Goal: Register for event/course

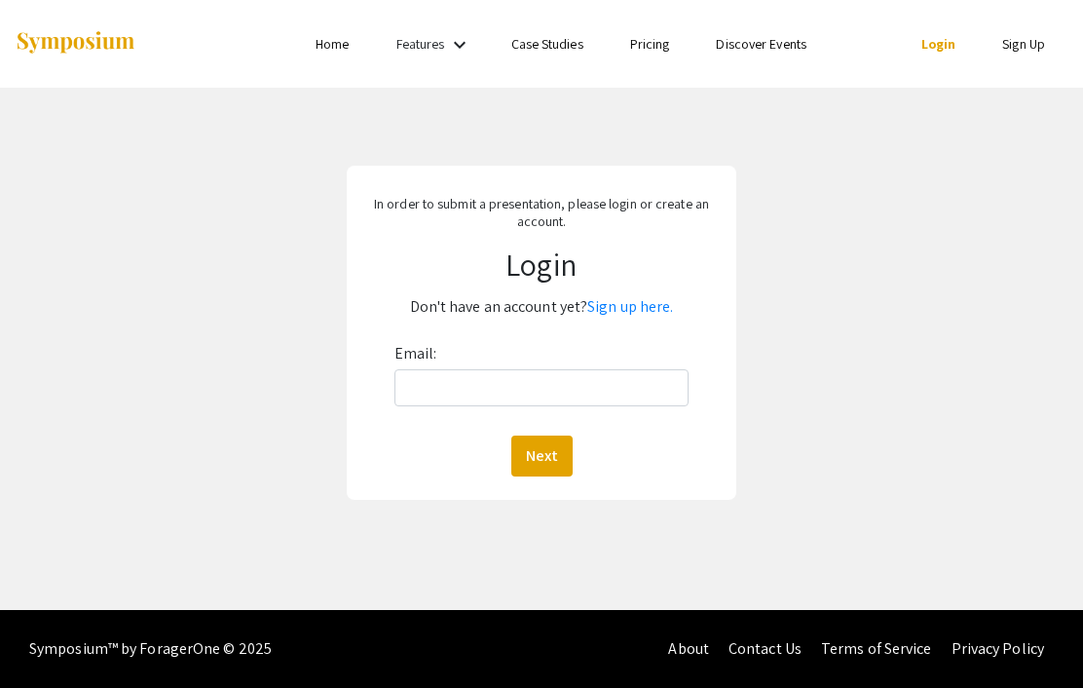
click at [935, 42] on link "Login" at bounding box center [938, 44] width 35 height 18
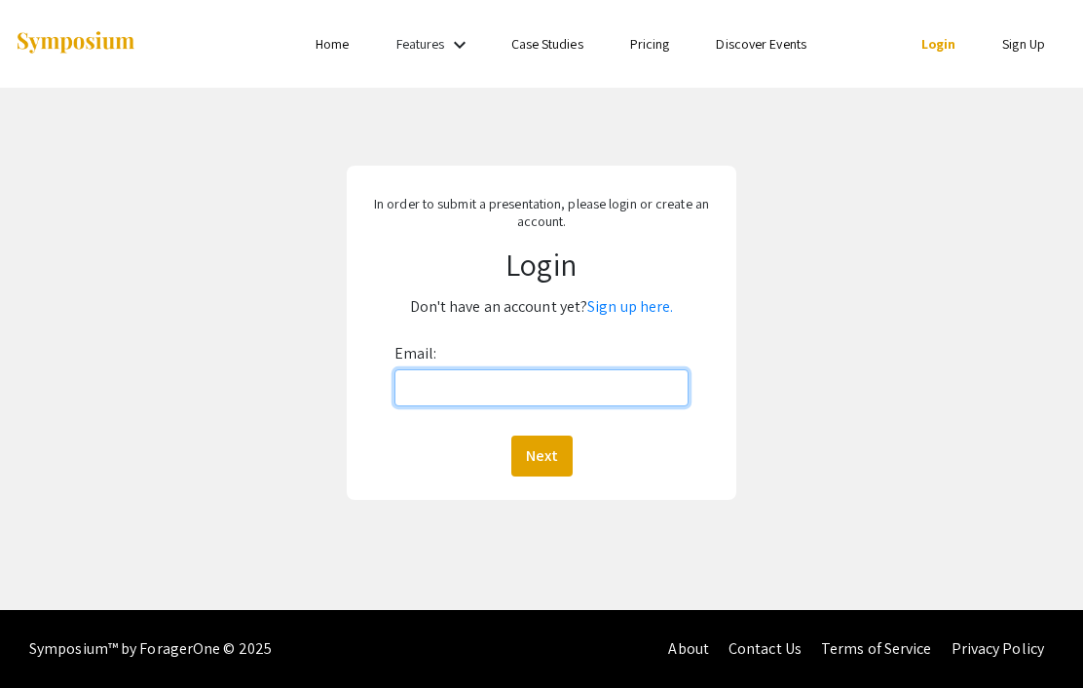
click at [626, 404] on input "Email:" at bounding box center [541, 387] width 294 height 37
click at [676, 384] on input "Email:" at bounding box center [541, 387] width 294 height 37
type input "jeffernique.victor@mymail.barry.edu"
click at [541, 456] on button "Next" at bounding box center [541, 455] width 61 height 41
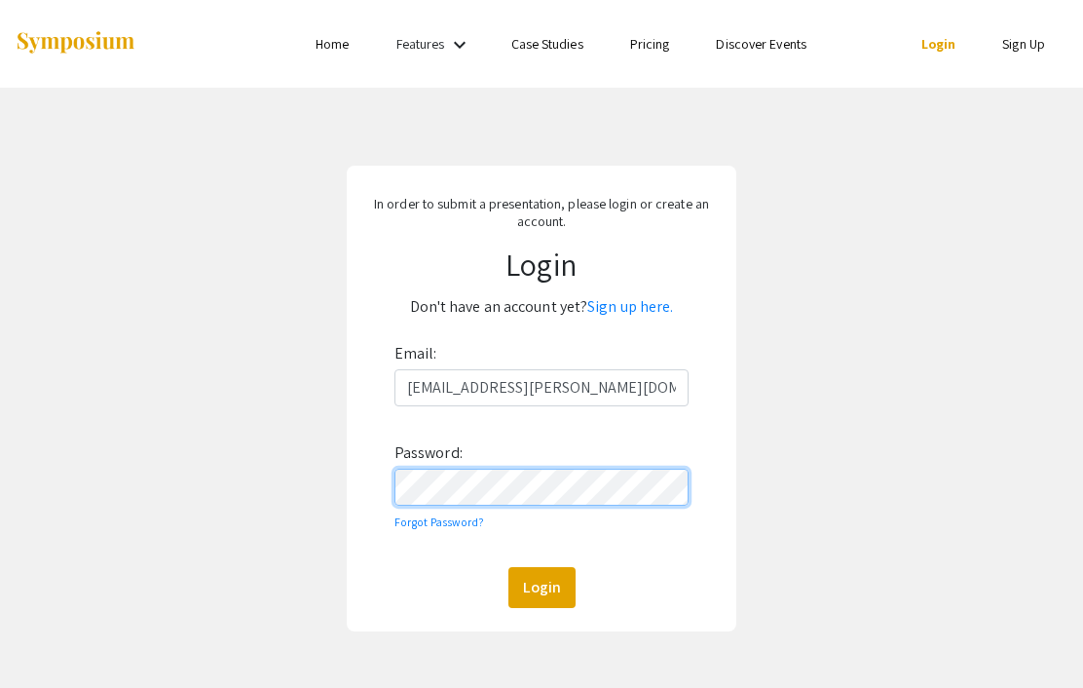
click at [541, 588] on button "Login" at bounding box center [541, 587] width 67 height 41
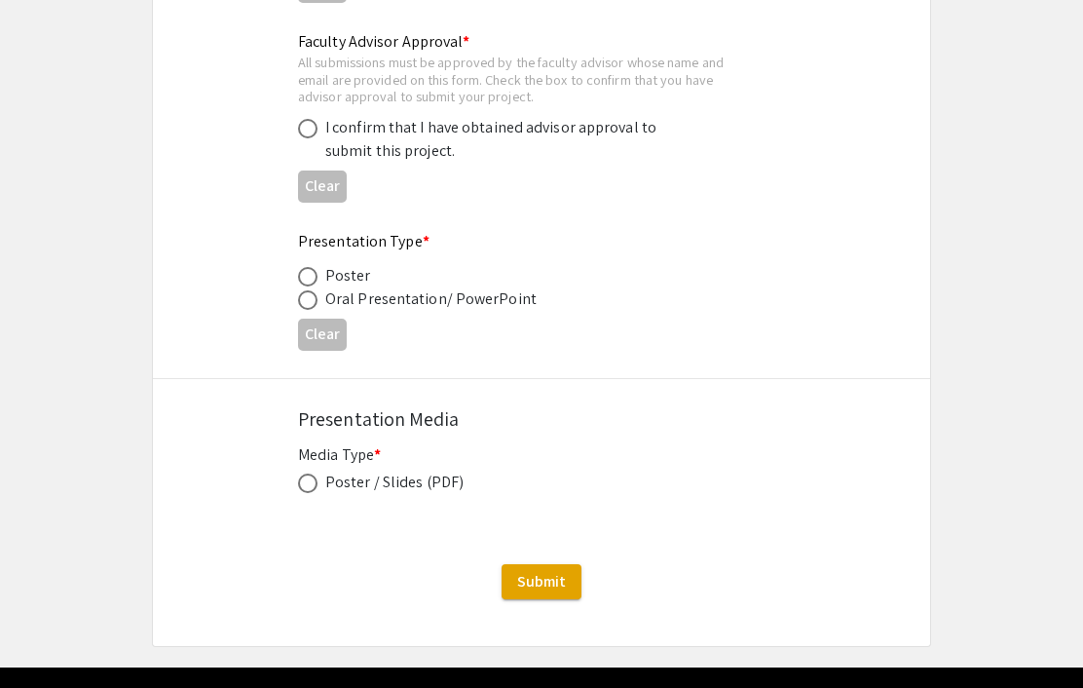
scroll to position [2976, 0]
